Goal: Obtain resource: Download file/media

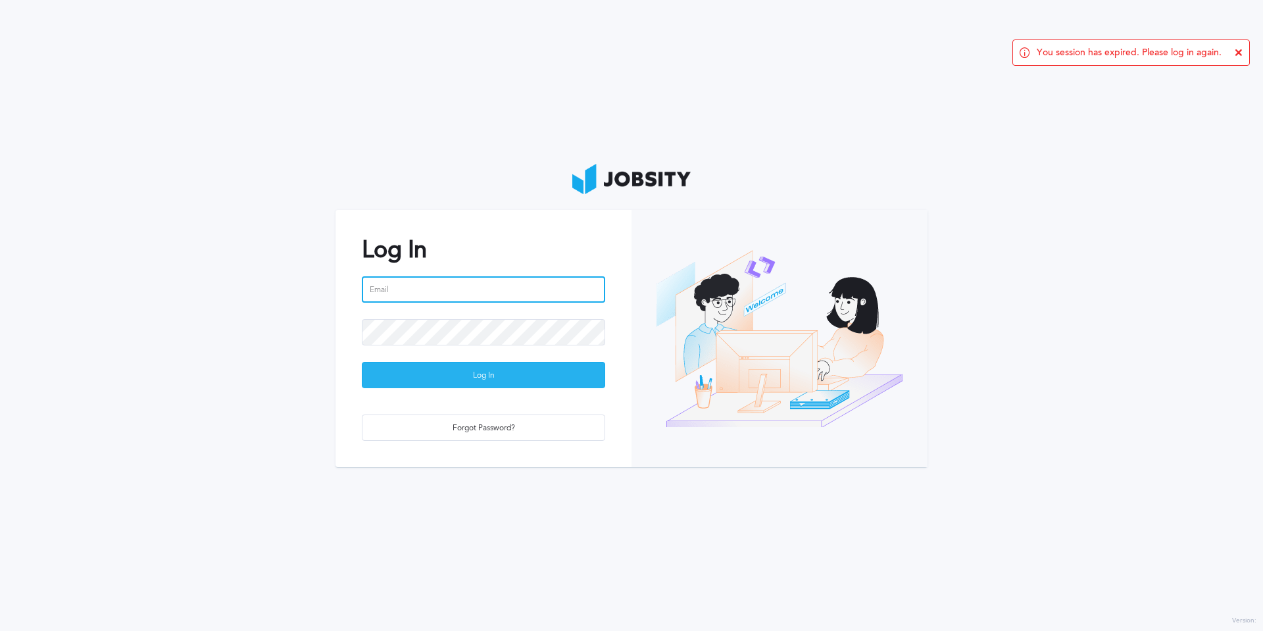
type input "[EMAIL_ADDRESS][PERSON_NAME][DOMAIN_NAME]"
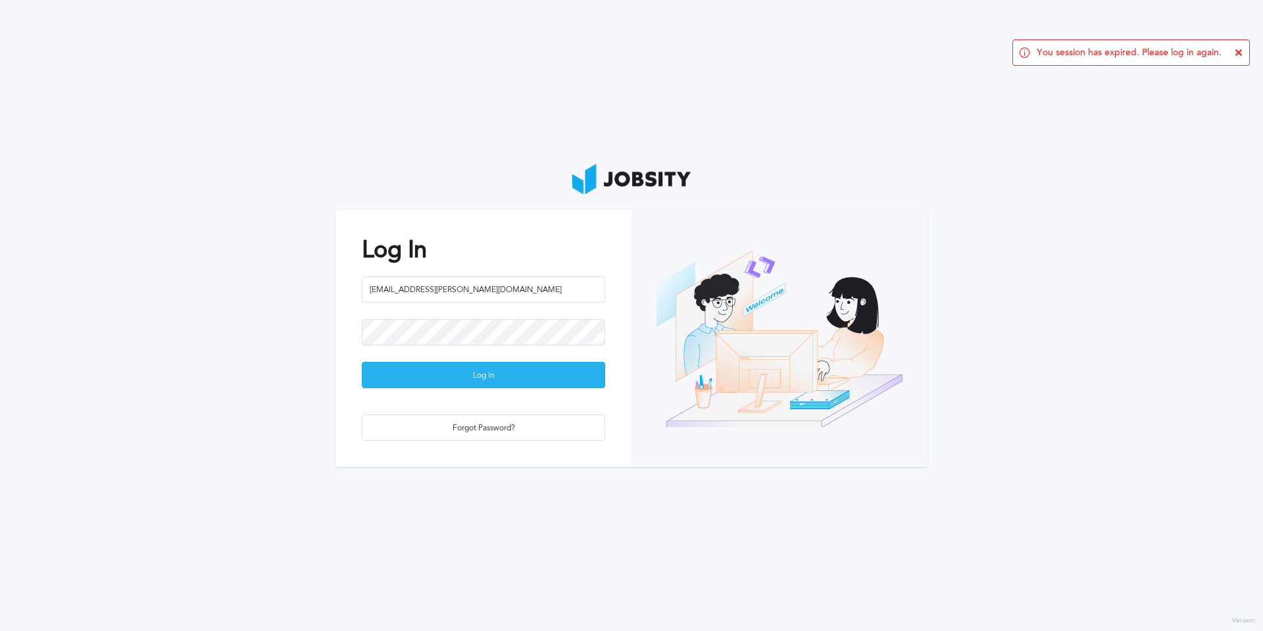
click at [532, 374] on div "Log In" at bounding box center [484, 376] width 242 height 26
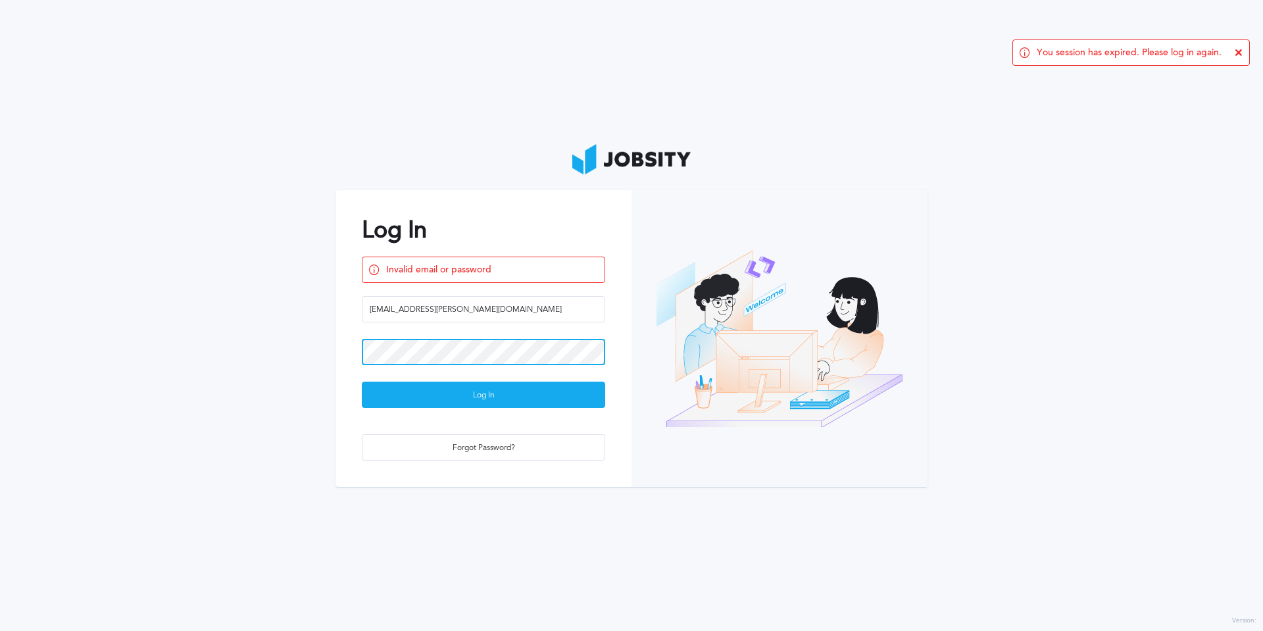
click at [235, 361] on section "Log In Invalid email or password [EMAIL_ADDRESS][PERSON_NAME][DOMAIN_NAME] Log …" at bounding box center [631, 315] width 1263 height 631
click at [362, 382] on button "Log In" at bounding box center [483, 395] width 243 height 26
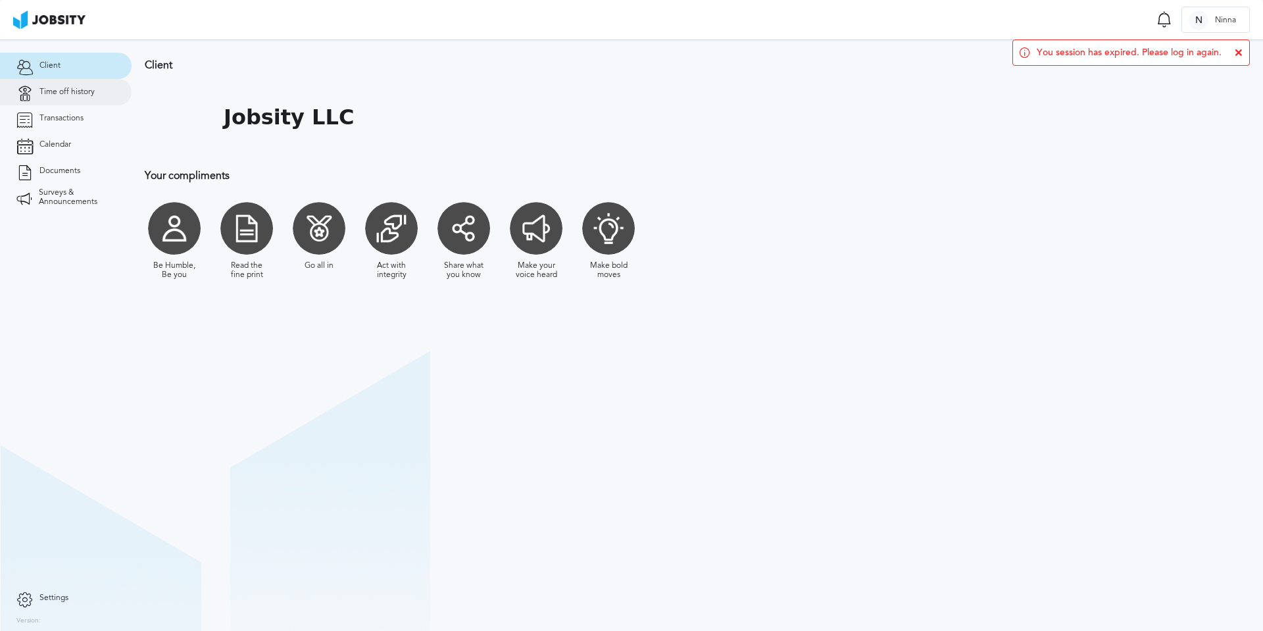
click at [55, 85] on link "Time off history" at bounding box center [66, 92] width 132 height 26
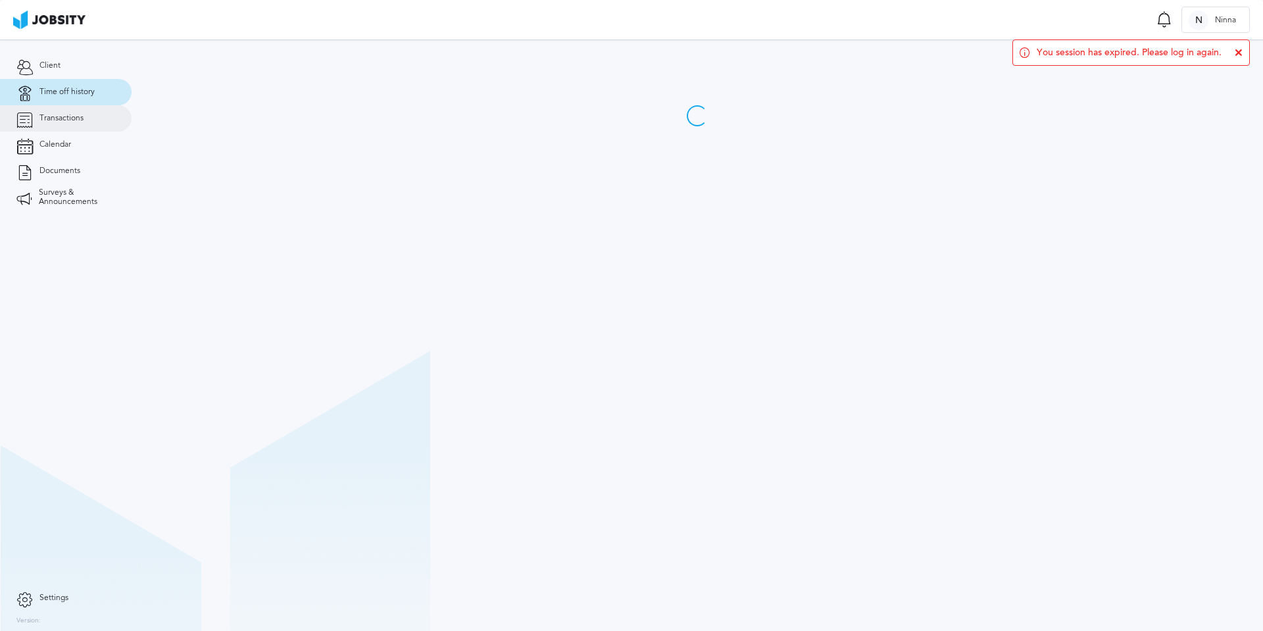
click at [56, 118] on span "Transactions" at bounding box center [61, 118] width 44 height 9
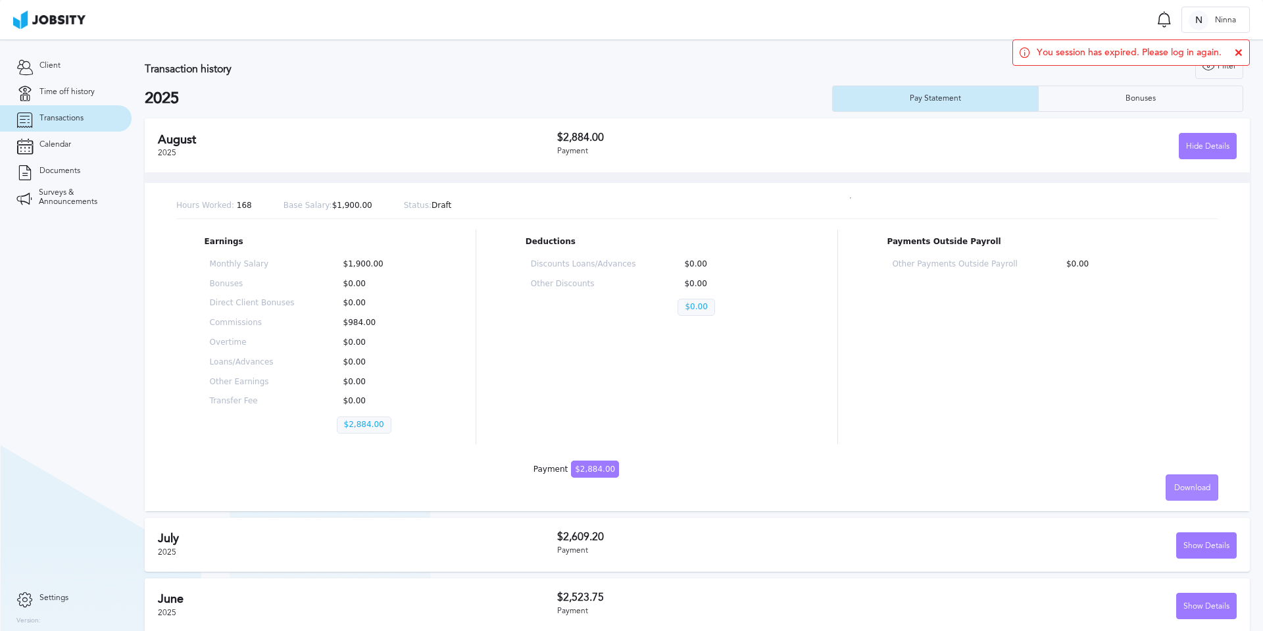
click at [1178, 487] on span "Download" at bounding box center [1193, 488] width 36 height 9
click at [1171, 480] on li "English" at bounding box center [1182, 487] width 53 height 26
